Goal: Information Seeking & Learning: Find specific page/section

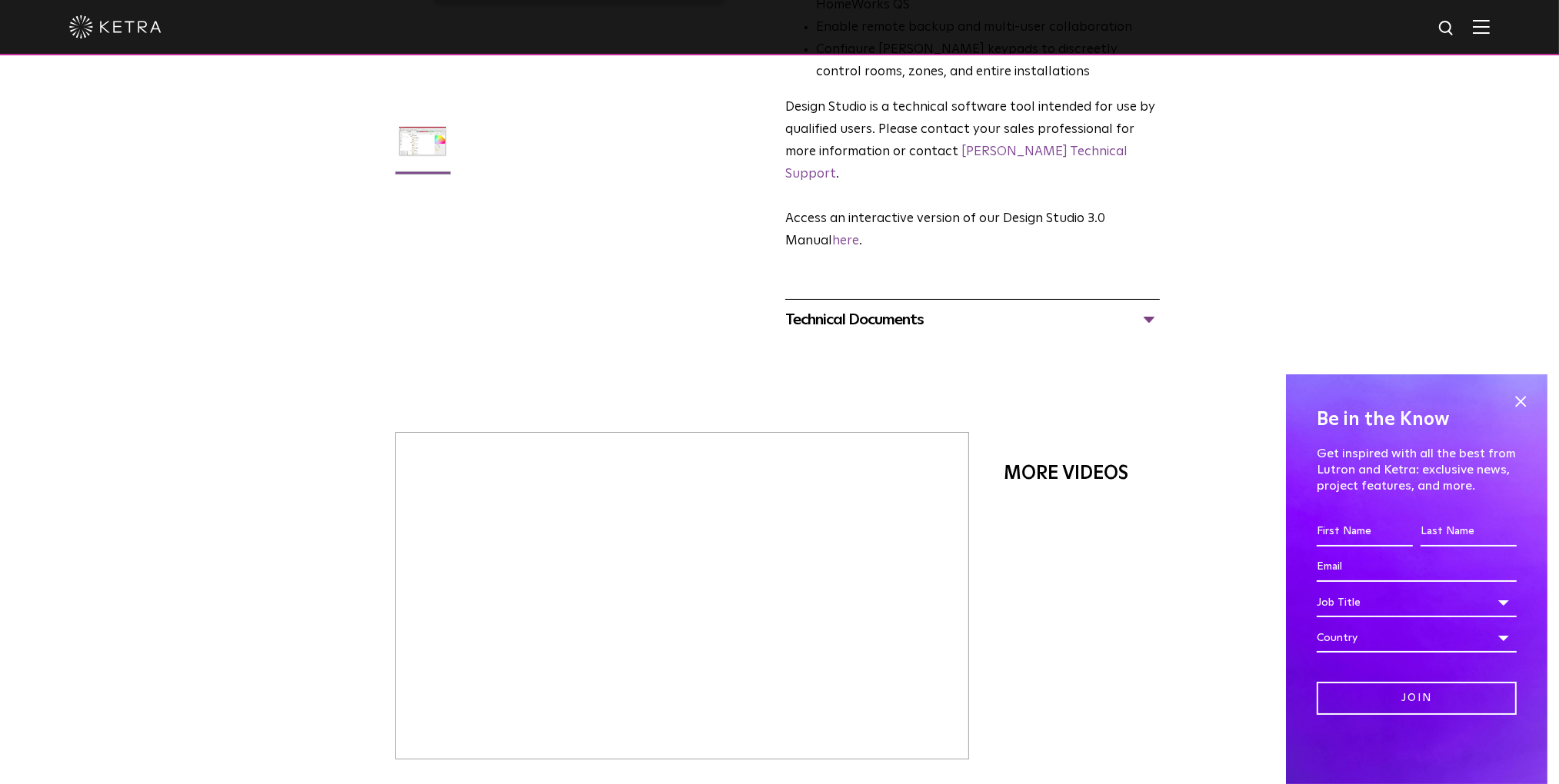
scroll to position [385, 0]
drag, startPoint x: 1519, startPoint y: 405, endPoint x: 1506, endPoint y: 417, distance: 17.7
click at [1516, 407] on span at bounding box center [1520, 401] width 23 height 23
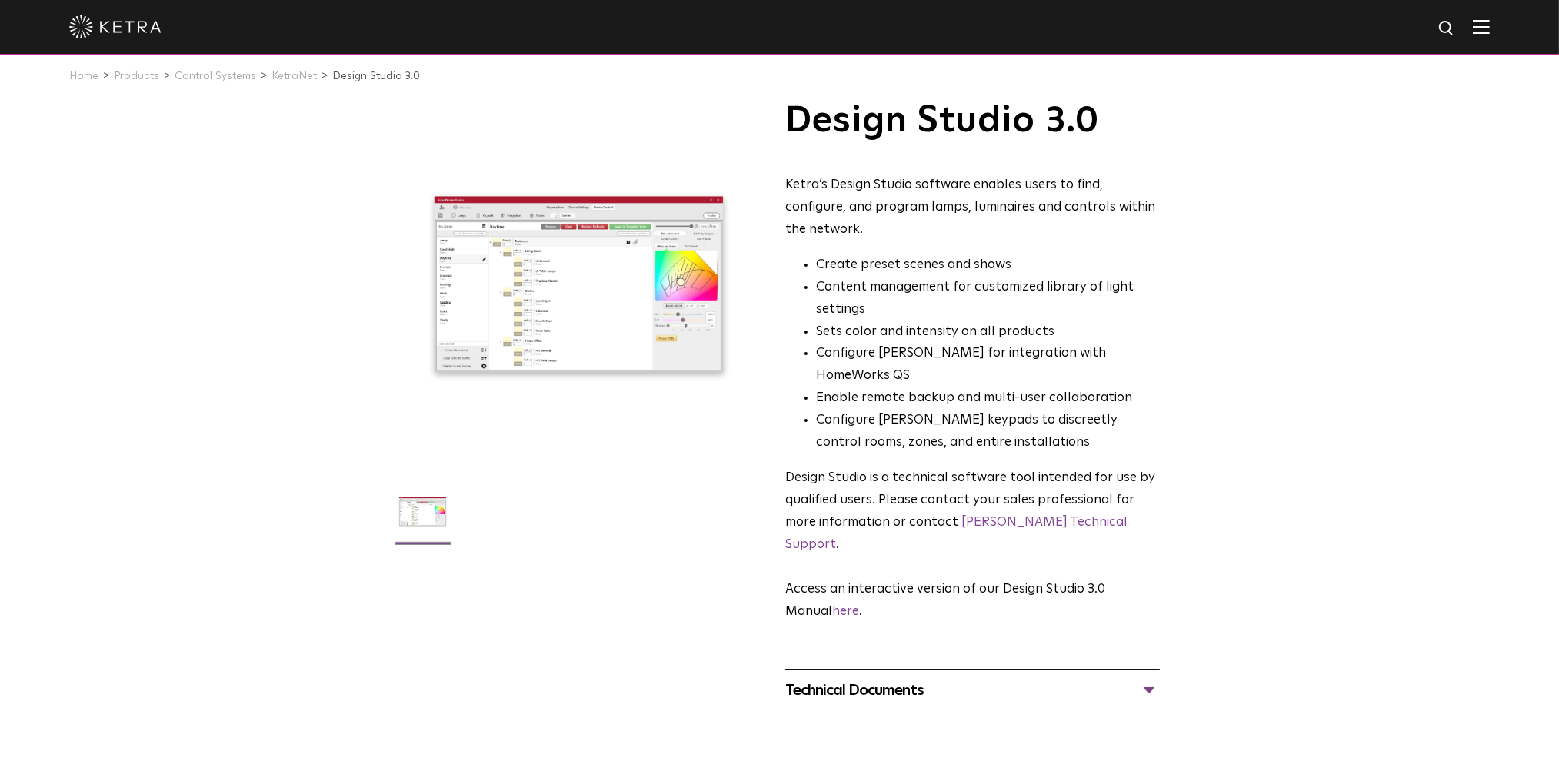
scroll to position [0, 0]
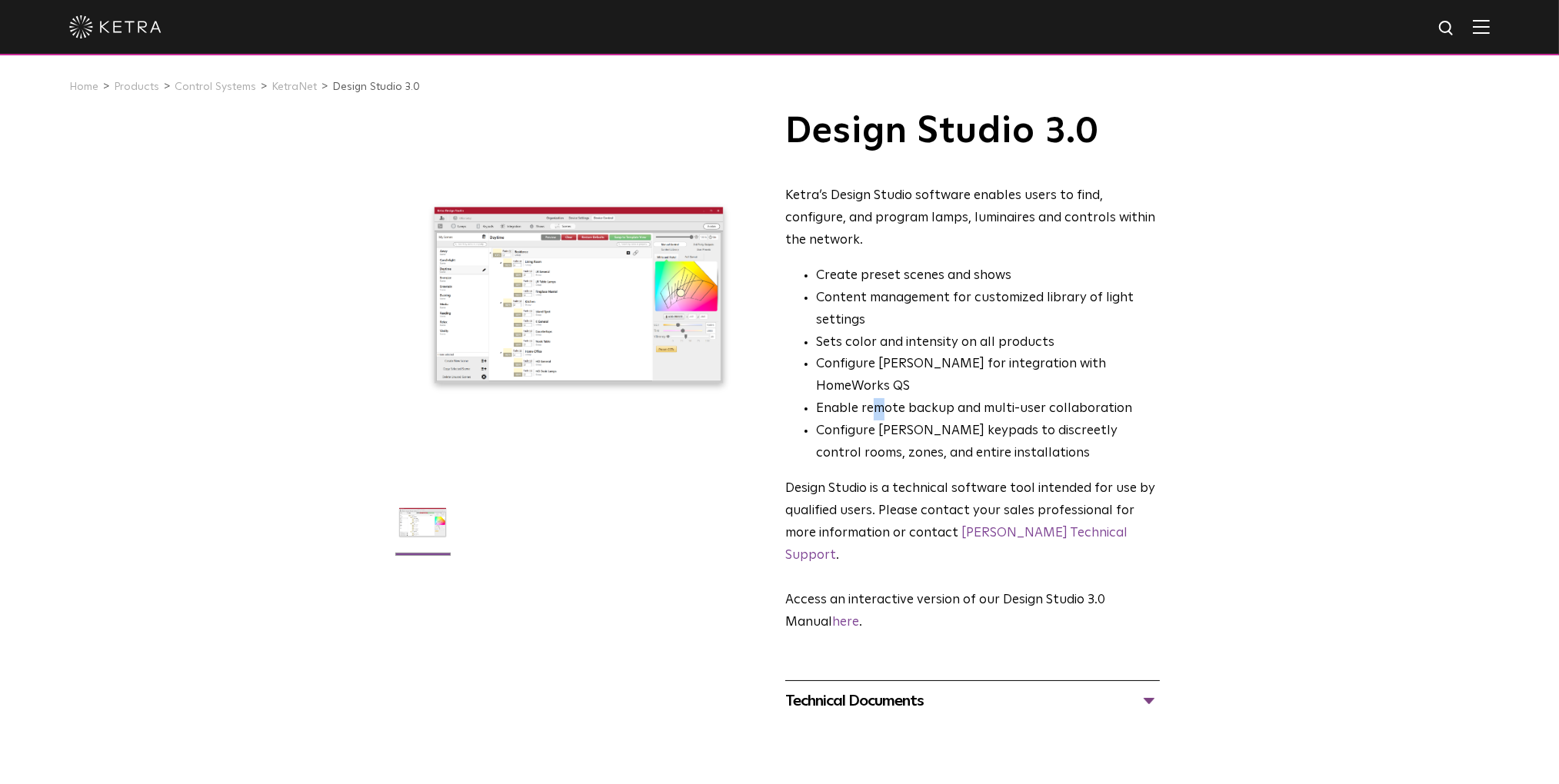
click at [876, 398] on li "Enable remote backup and multi-user collaboration" at bounding box center [988, 409] width 344 height 22
drag, startPoint x: 757, startPoint y: 510, endPoint x: 763, endPoint y: 503, distance: 9.2
click at [762, 504] on ul at bounding box center [578, 532] width 374 height 78
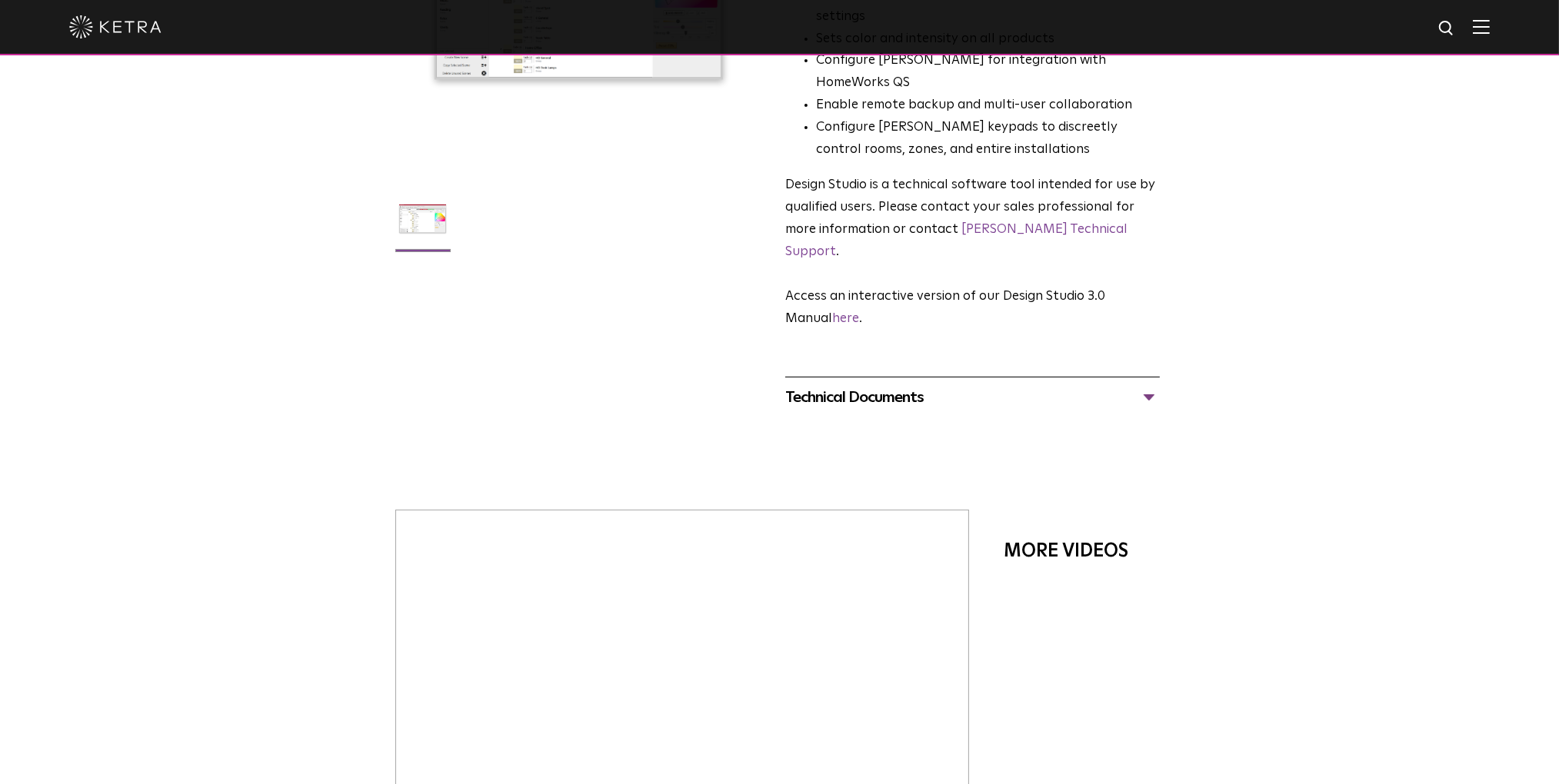
scroll to position [385, 0]
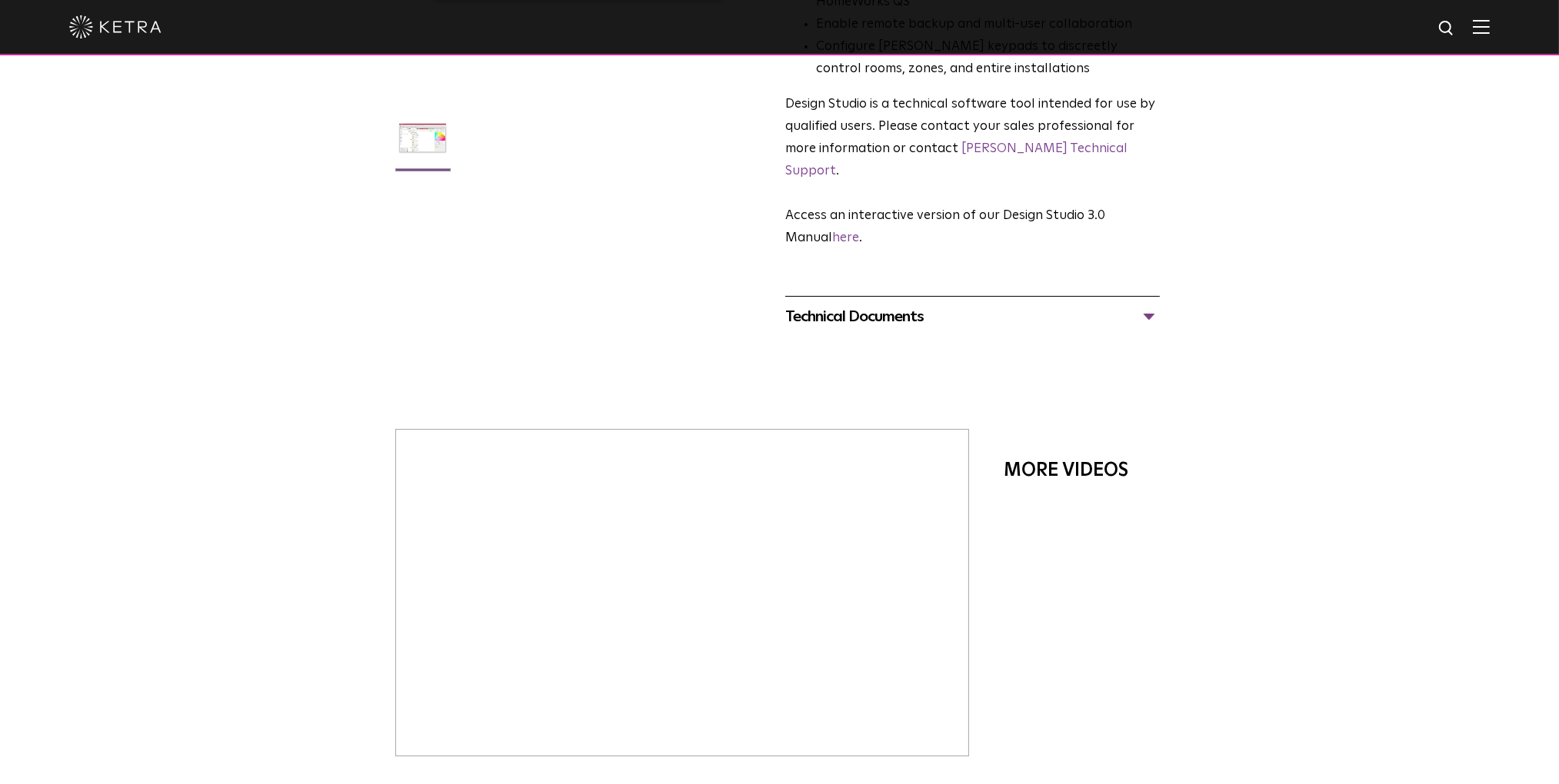
click at [1125, 305] on div "Technical Documents" at bounding box center [972, 316] width 374 height 24
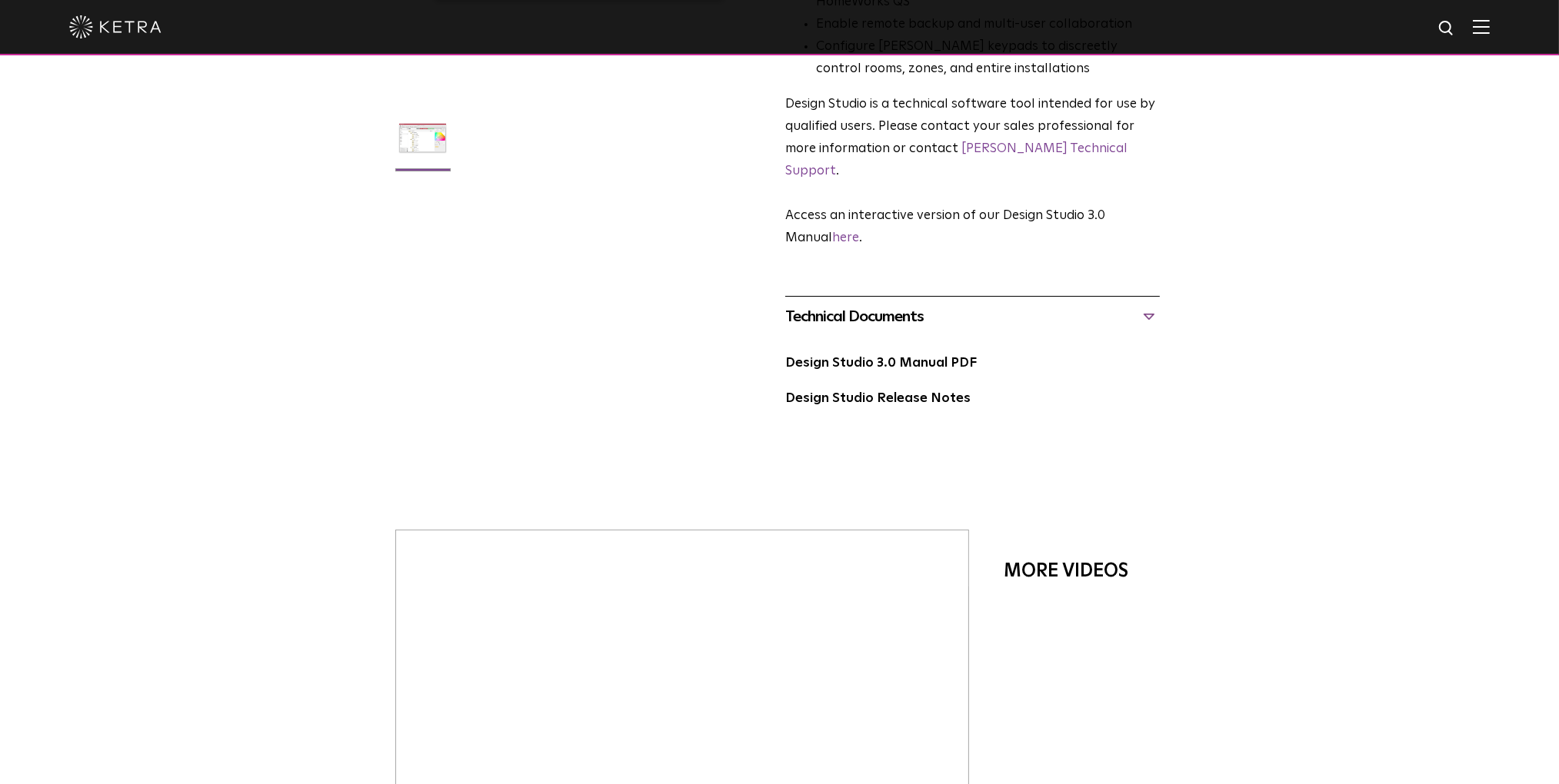
click at [1152, 305] on div "Technical Documents" at bounding box center [972, 316] width 374 height 24
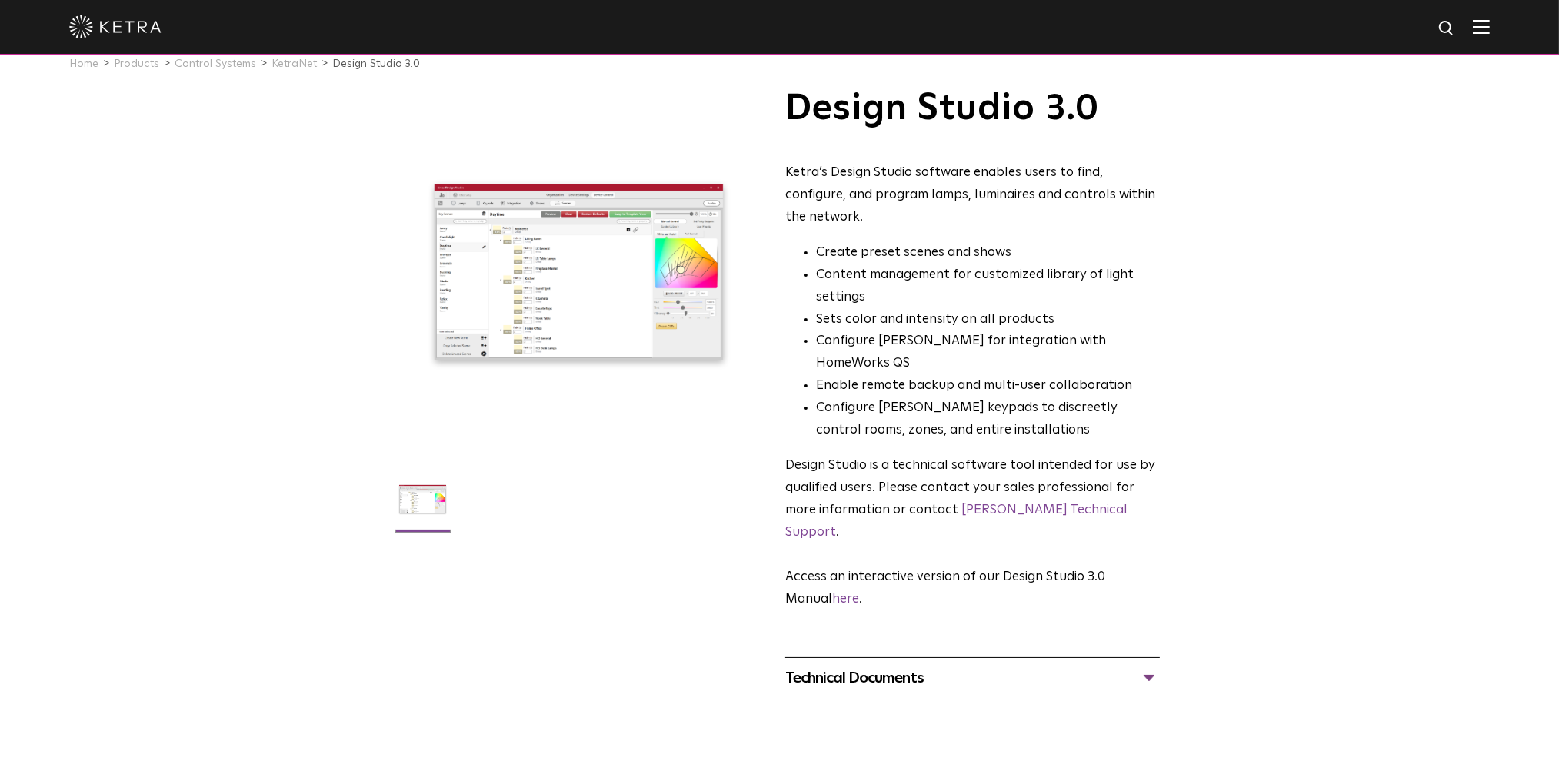
scroll to position [0, 0]
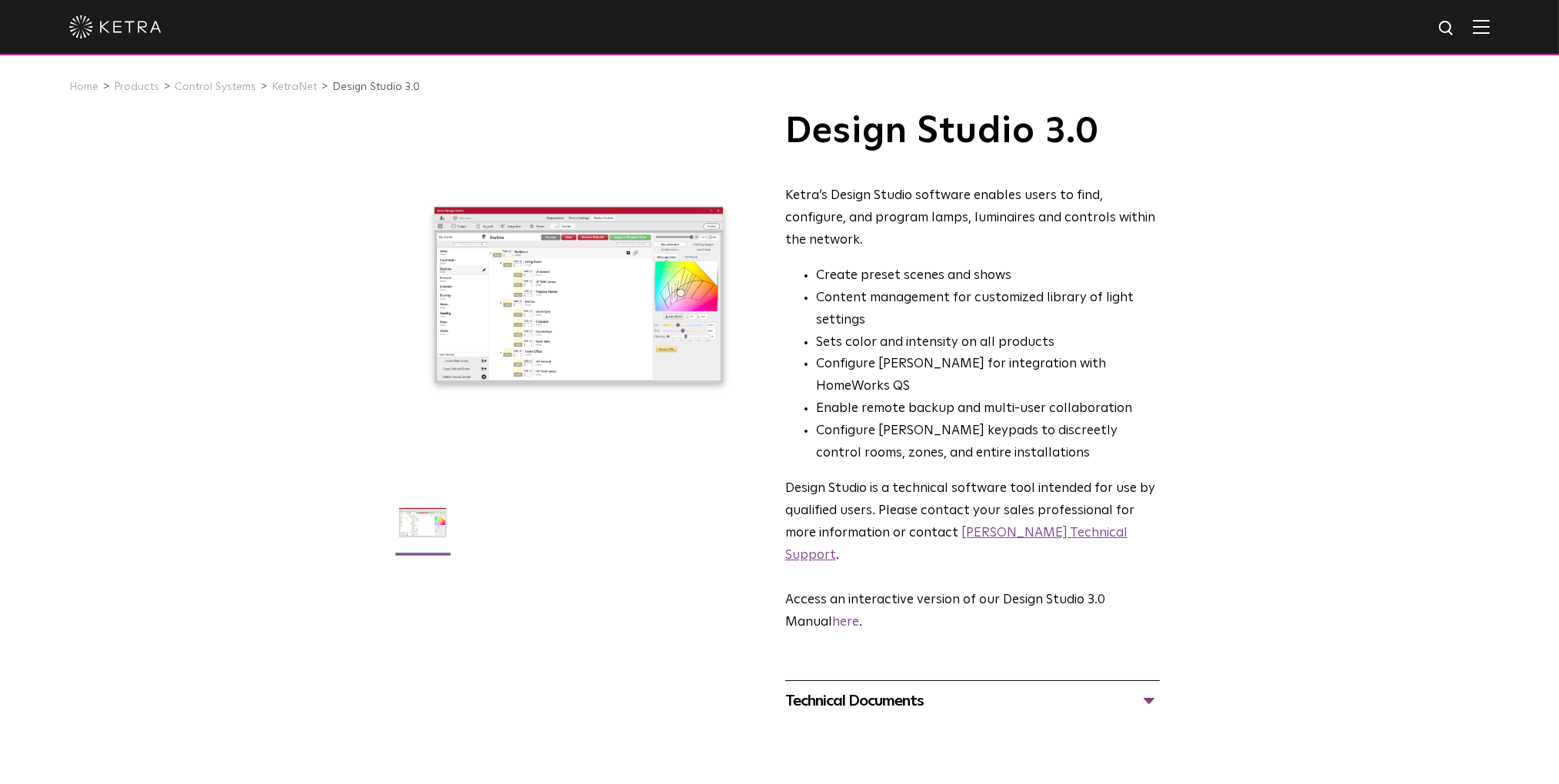
click at [1015, 526] on link "Ketra Technical Support" at bounding box center [956, 544] width 342 height 35
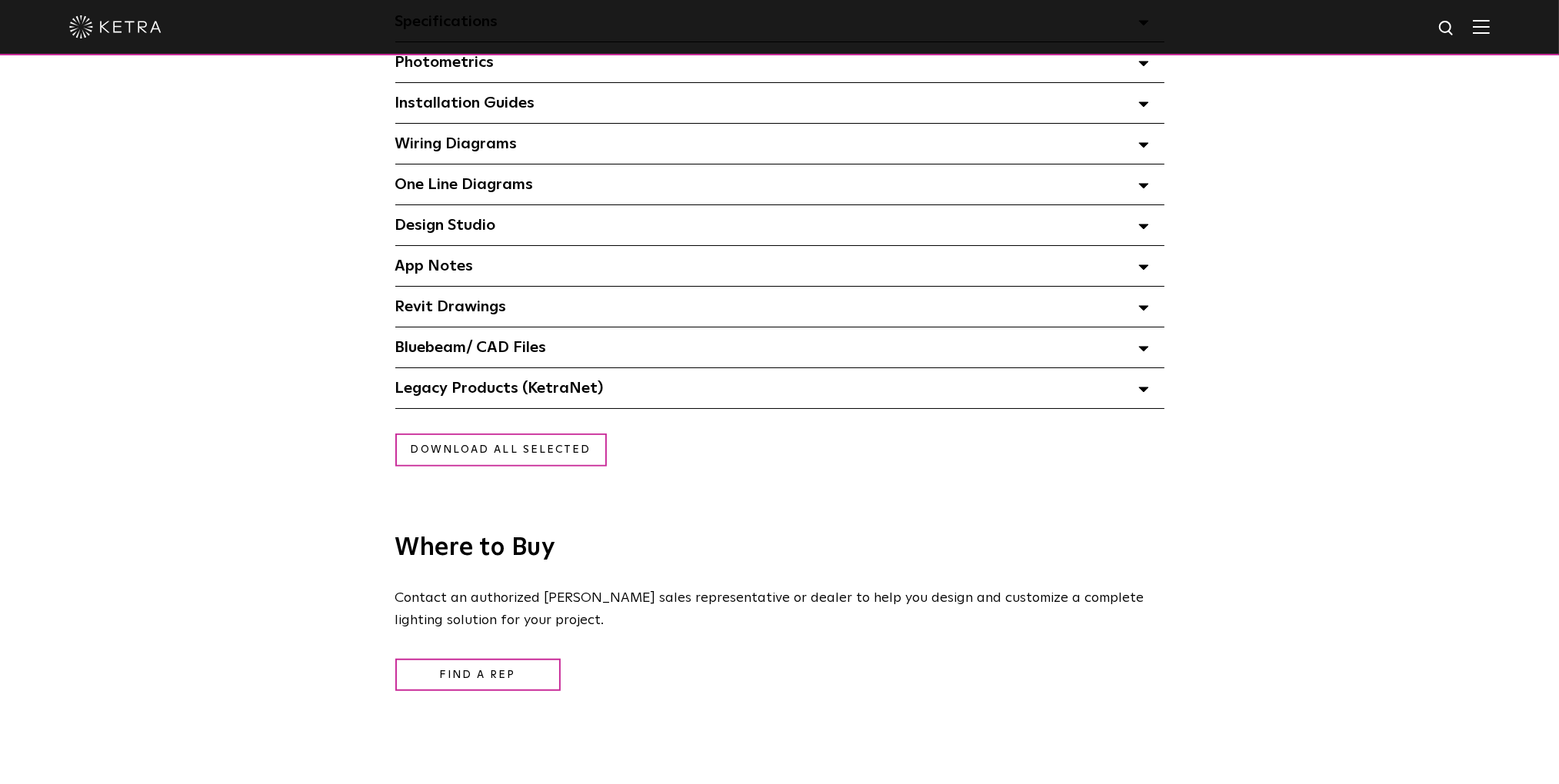
scroll to position [999, 0]
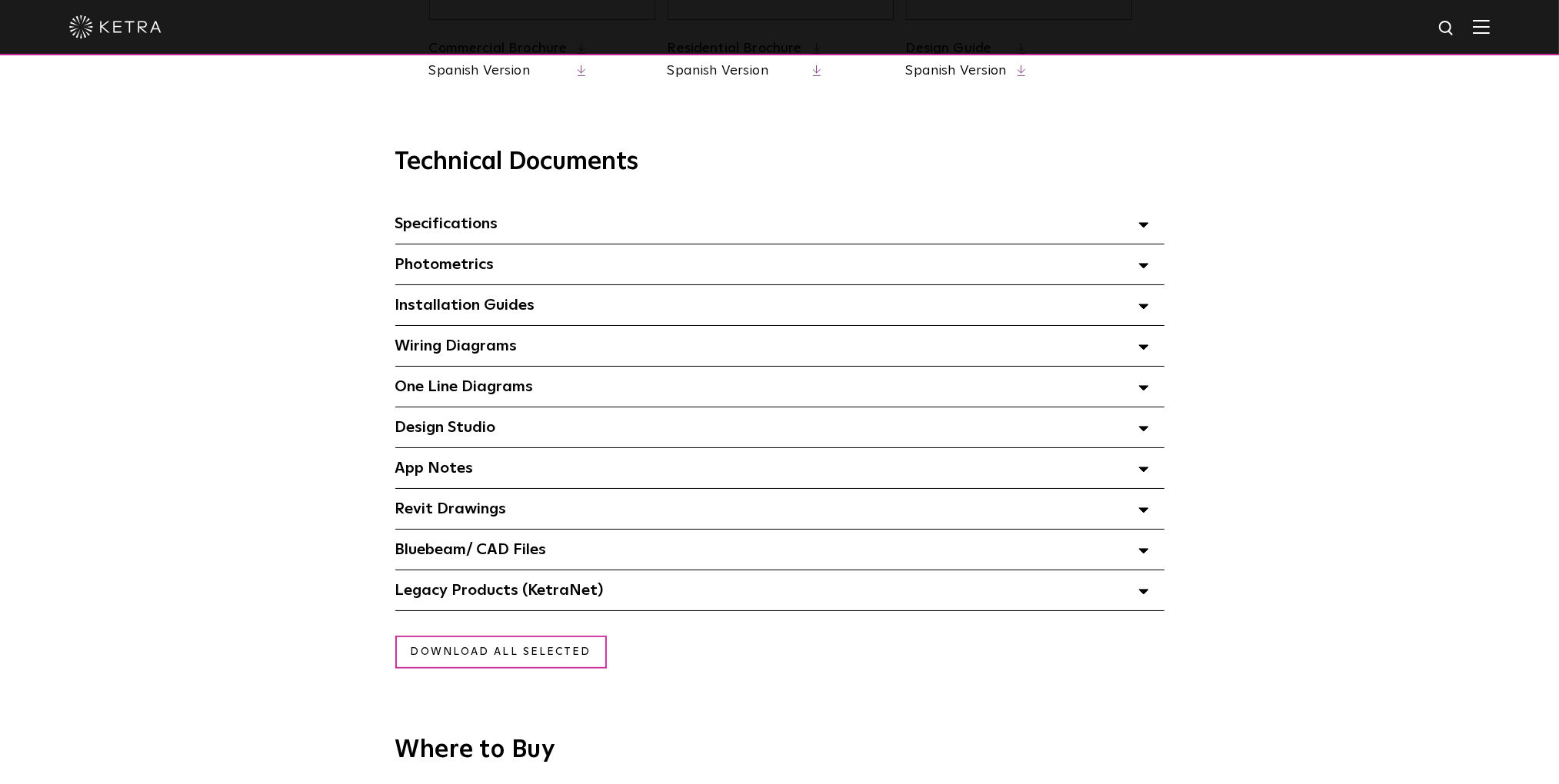
click at [139, 230] on div "Technical Documents Specifications Select checkboxes to use the bulk download o…" at bounding box center [780, 360] width 1559 height 502
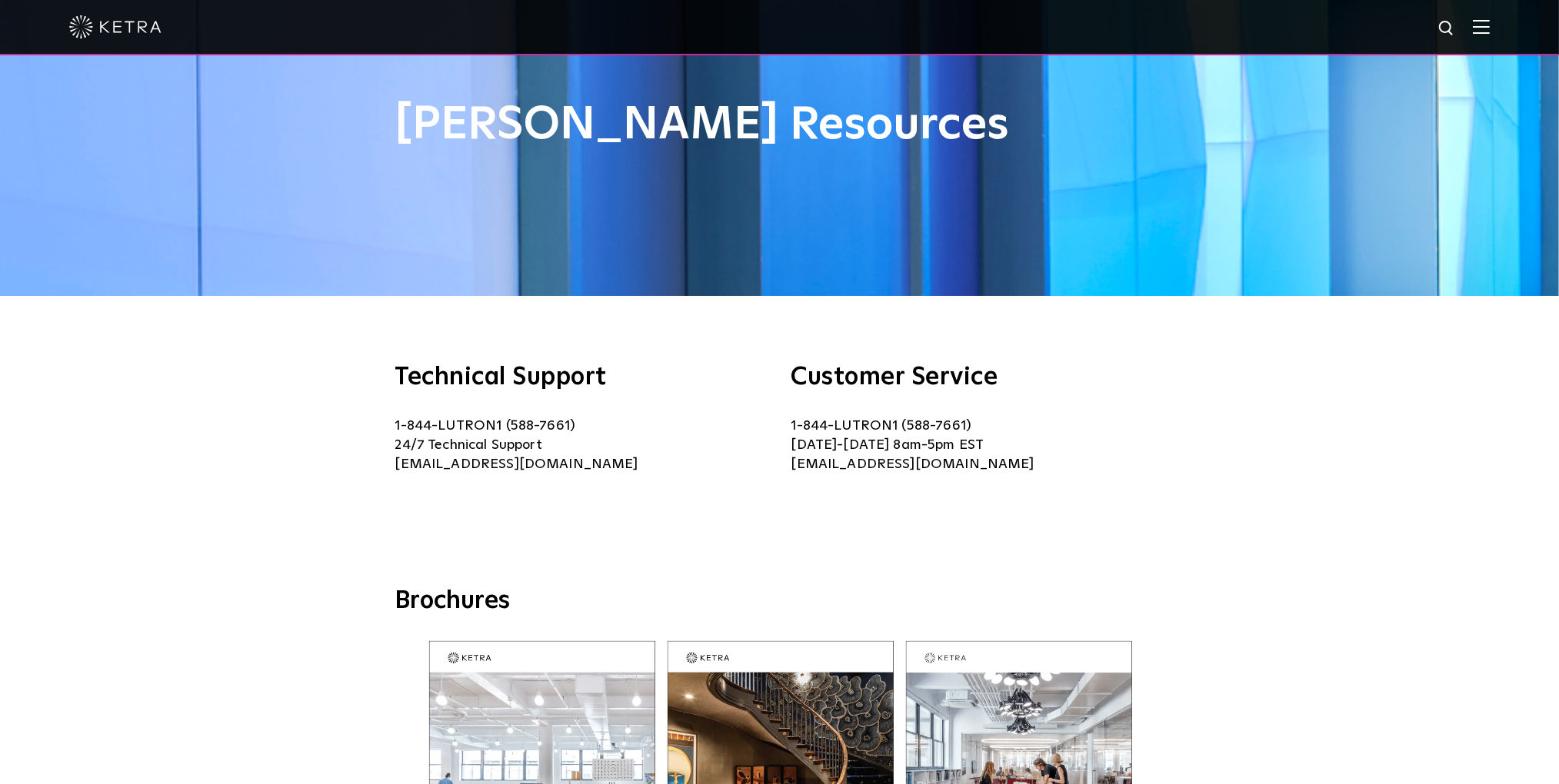
scroll to position [0, 0]
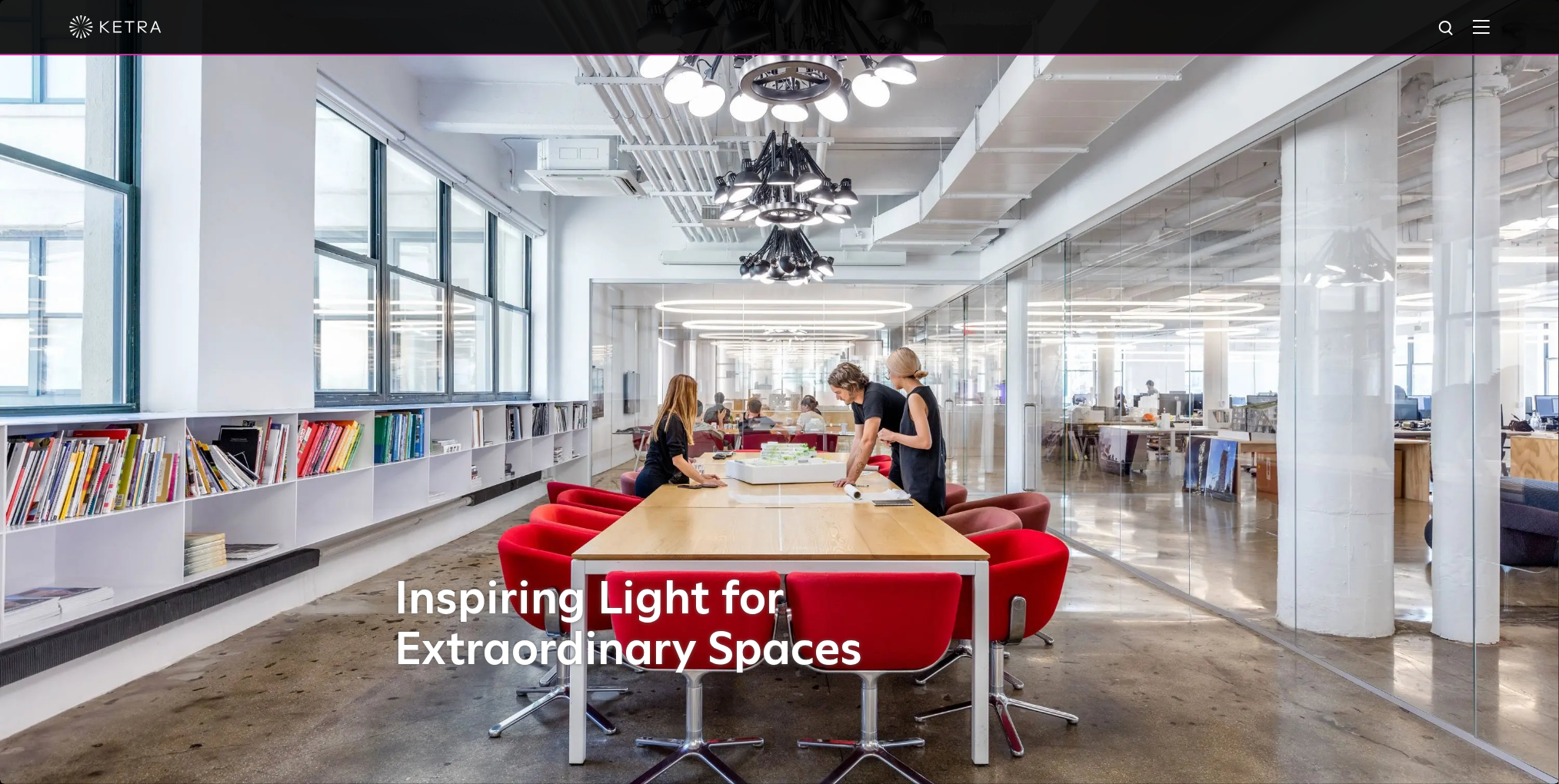
click at [1490, 27] on img at bounding box center [1480, 26] width 17 height 15
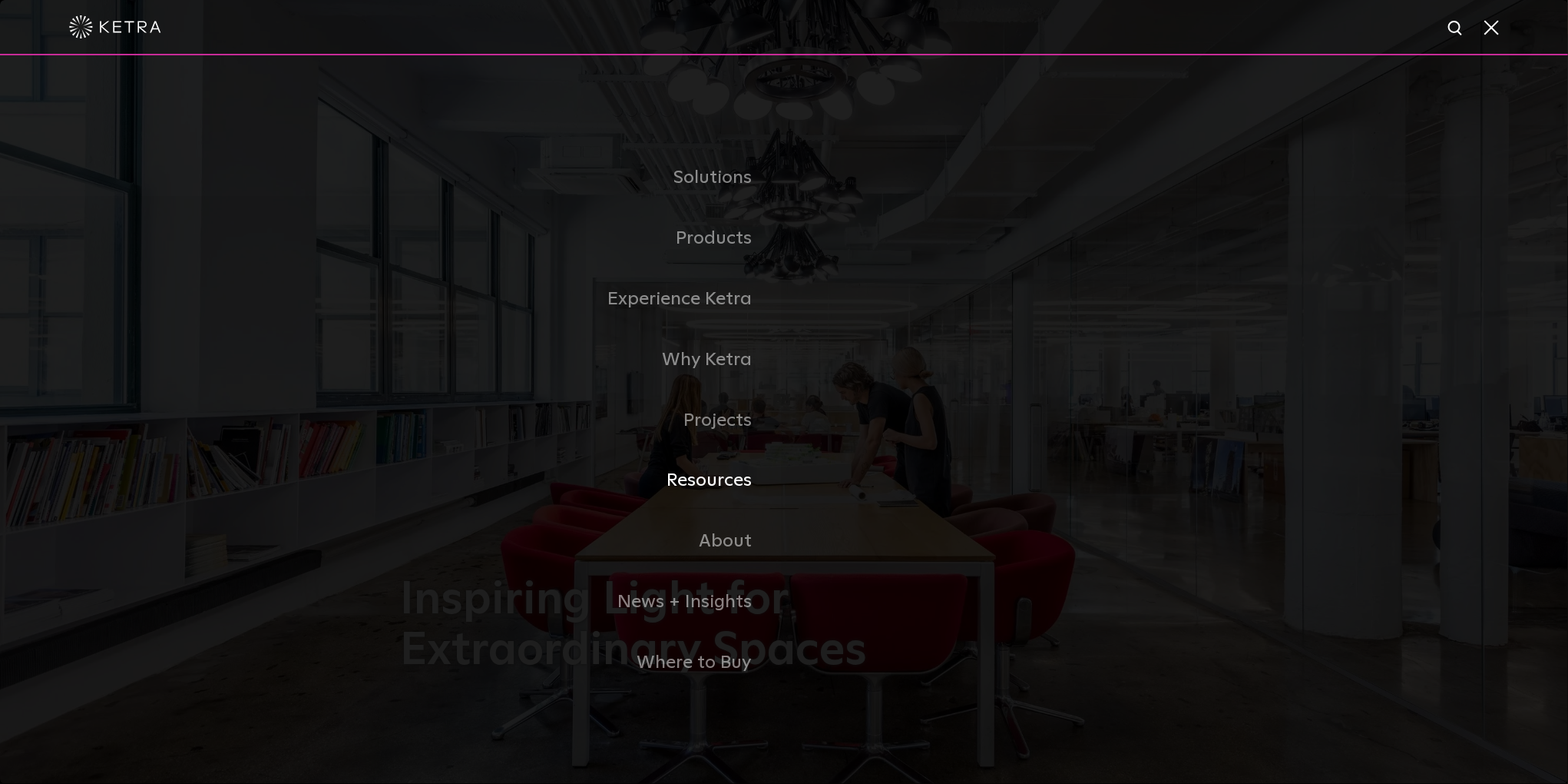
click at [706, 478] on link "Resources" at bounding box center [592, 480] width 384 height 61
